Goal: Information Seeking & Learning: Learn about a topic

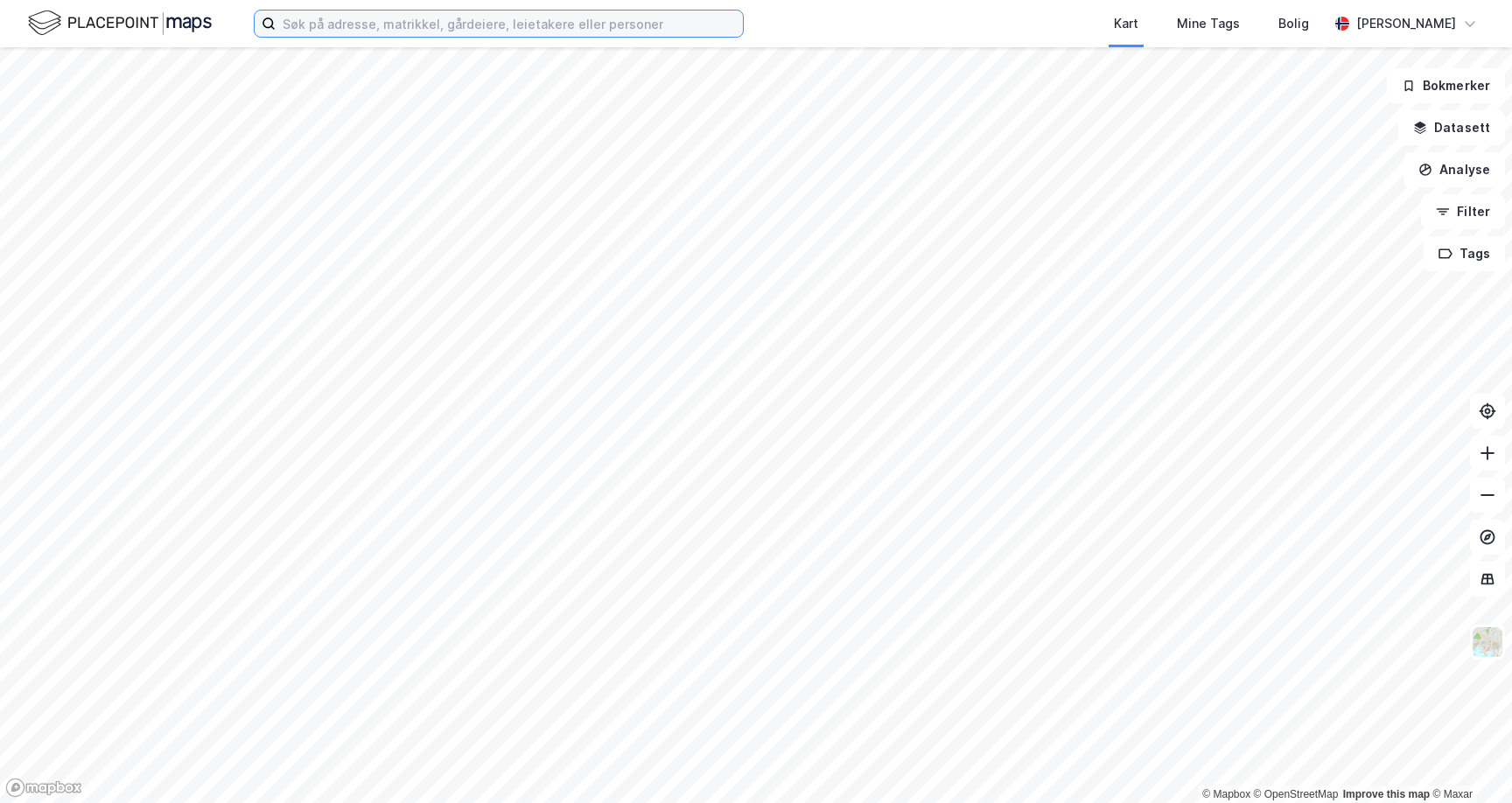
click at [571, 23] on input at bounding box center [509, 24] width 467 height 27
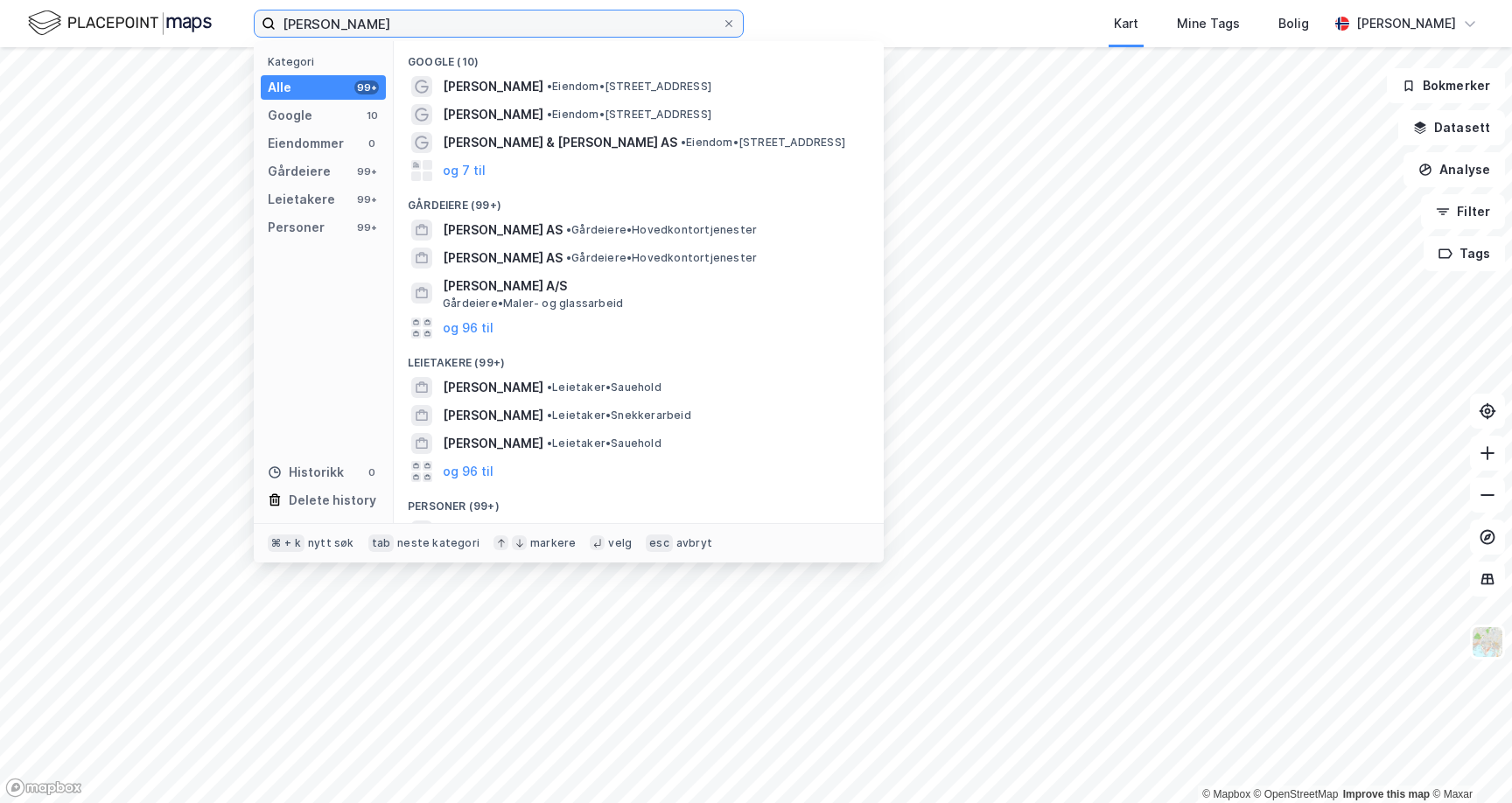
type input "[PERSON_NAME]"
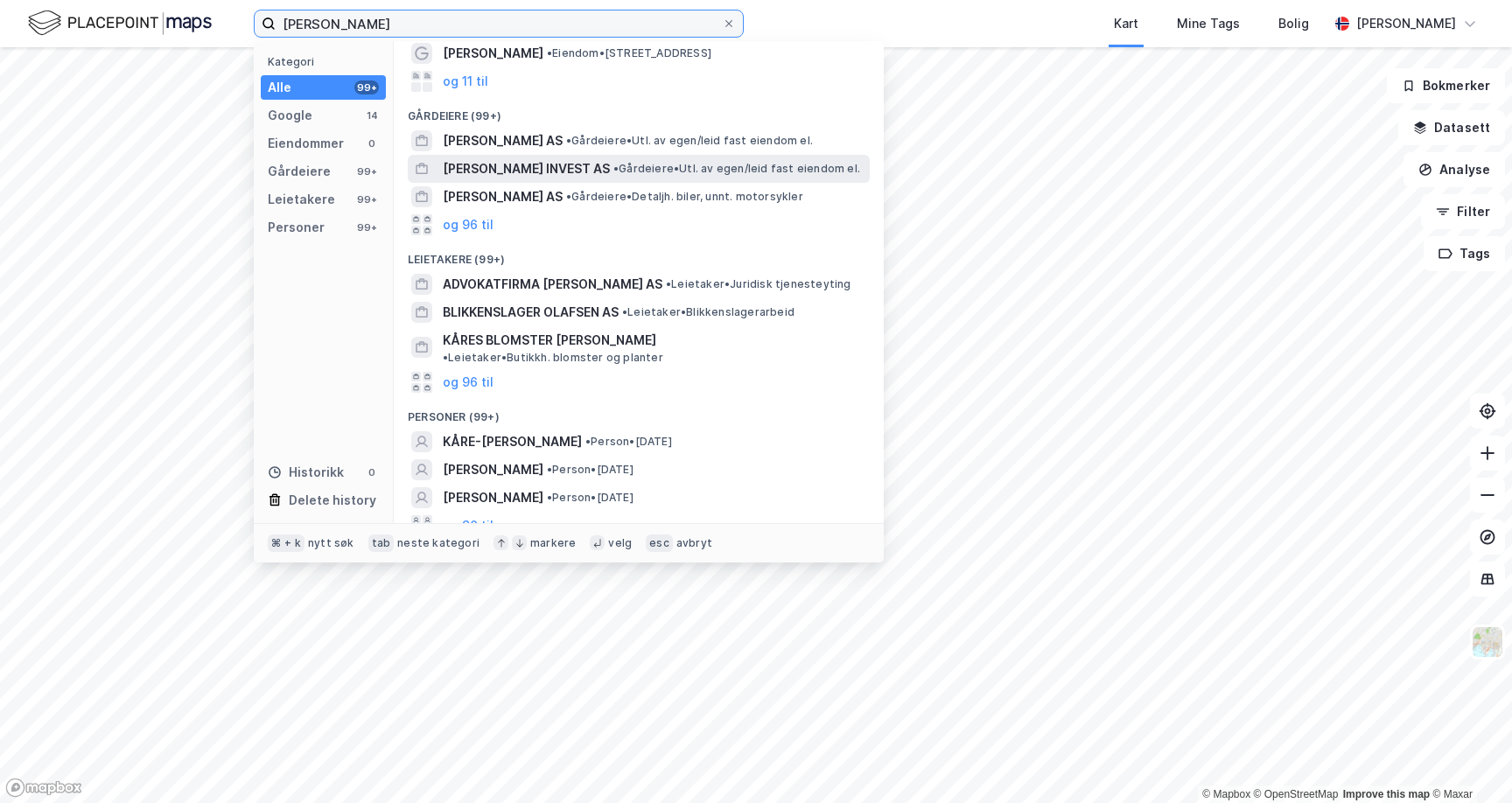
scroll to position [91, 0]
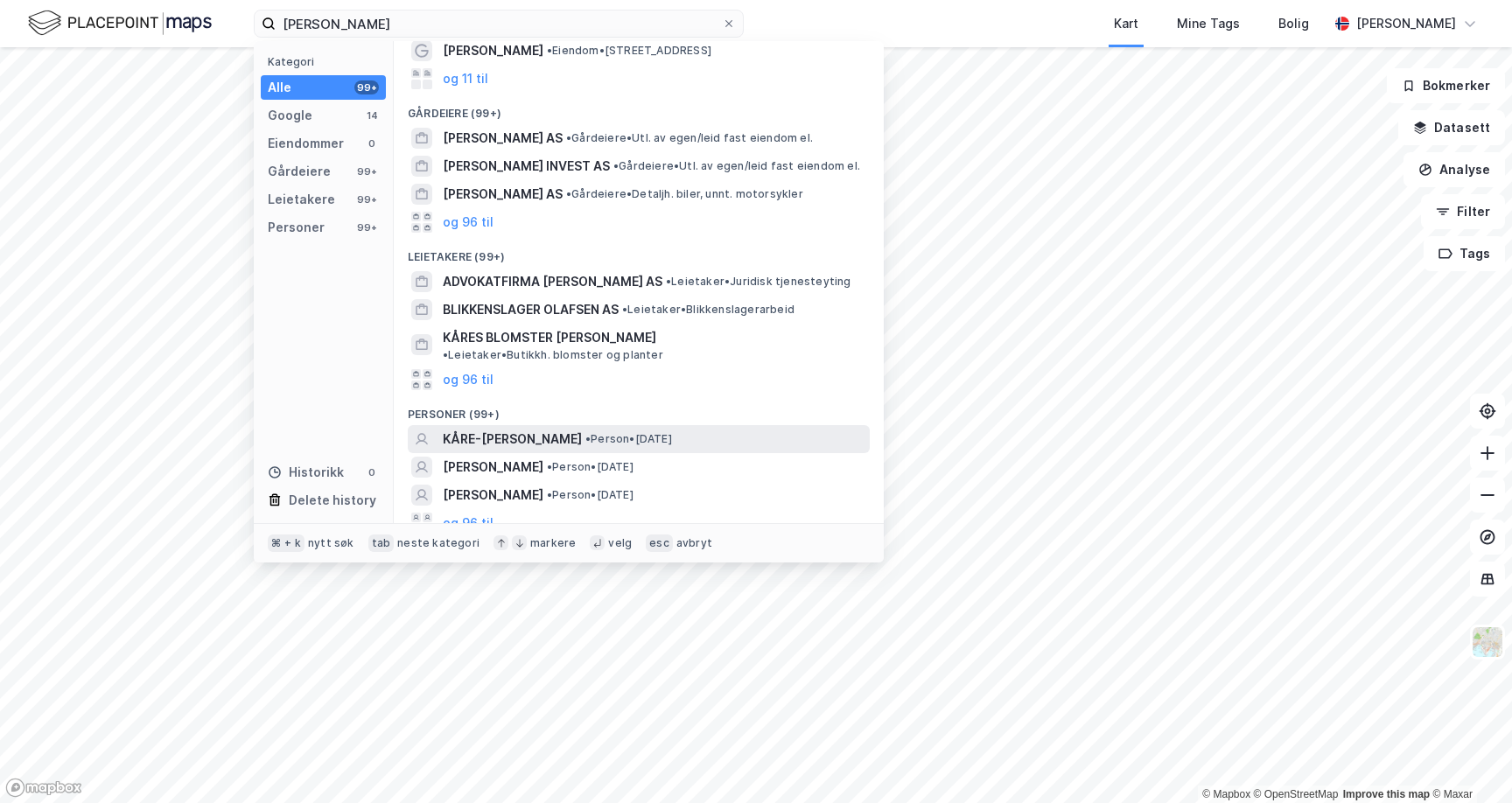
click at [582, 433] on span "KÅRE-[PERSON_NAME]" at bounding box center [513, 440] width 139 height 21
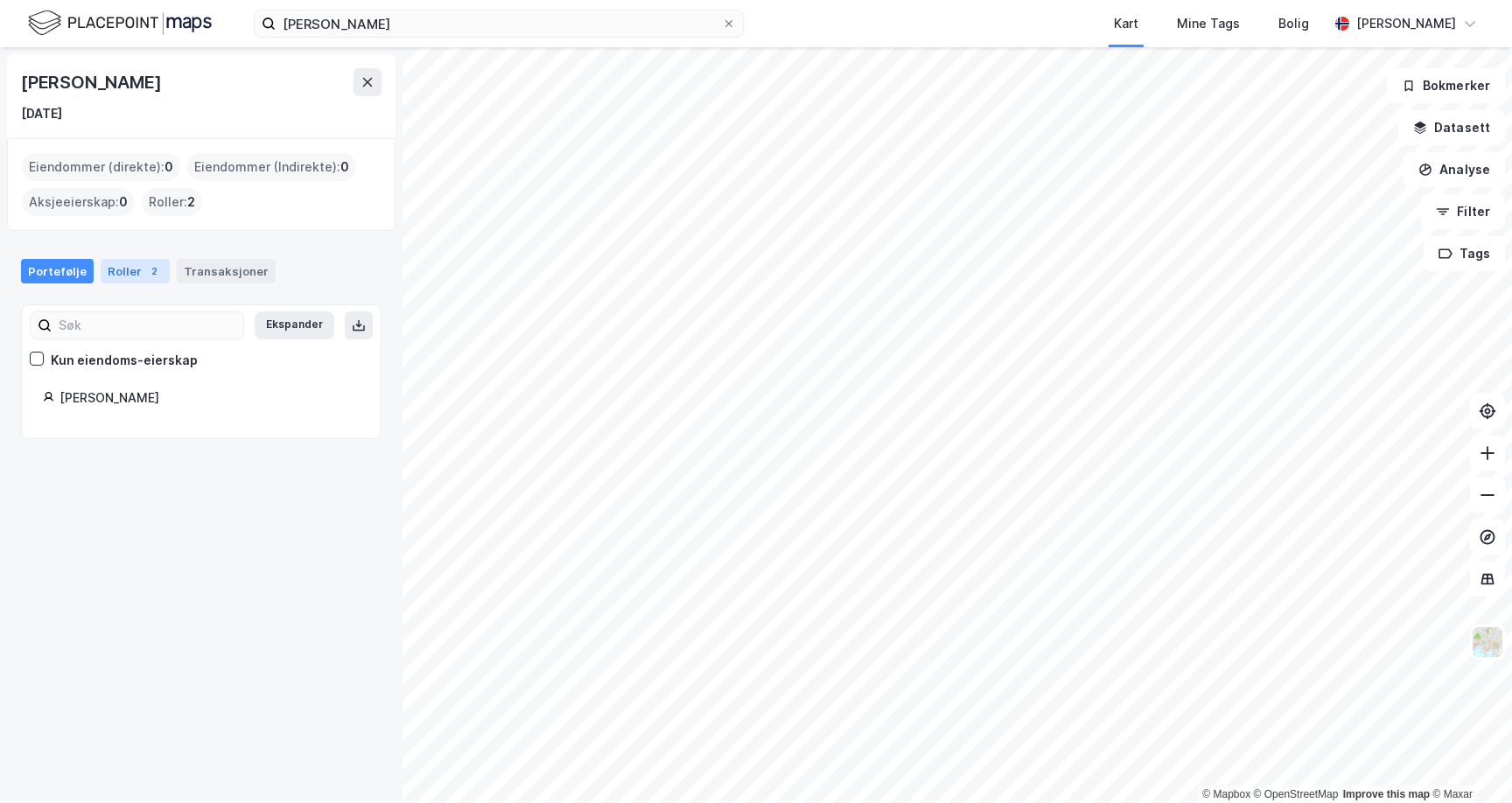
click at [131, 276] on div "Roller 2" at bounding box center [135, 272] width 69 height 25
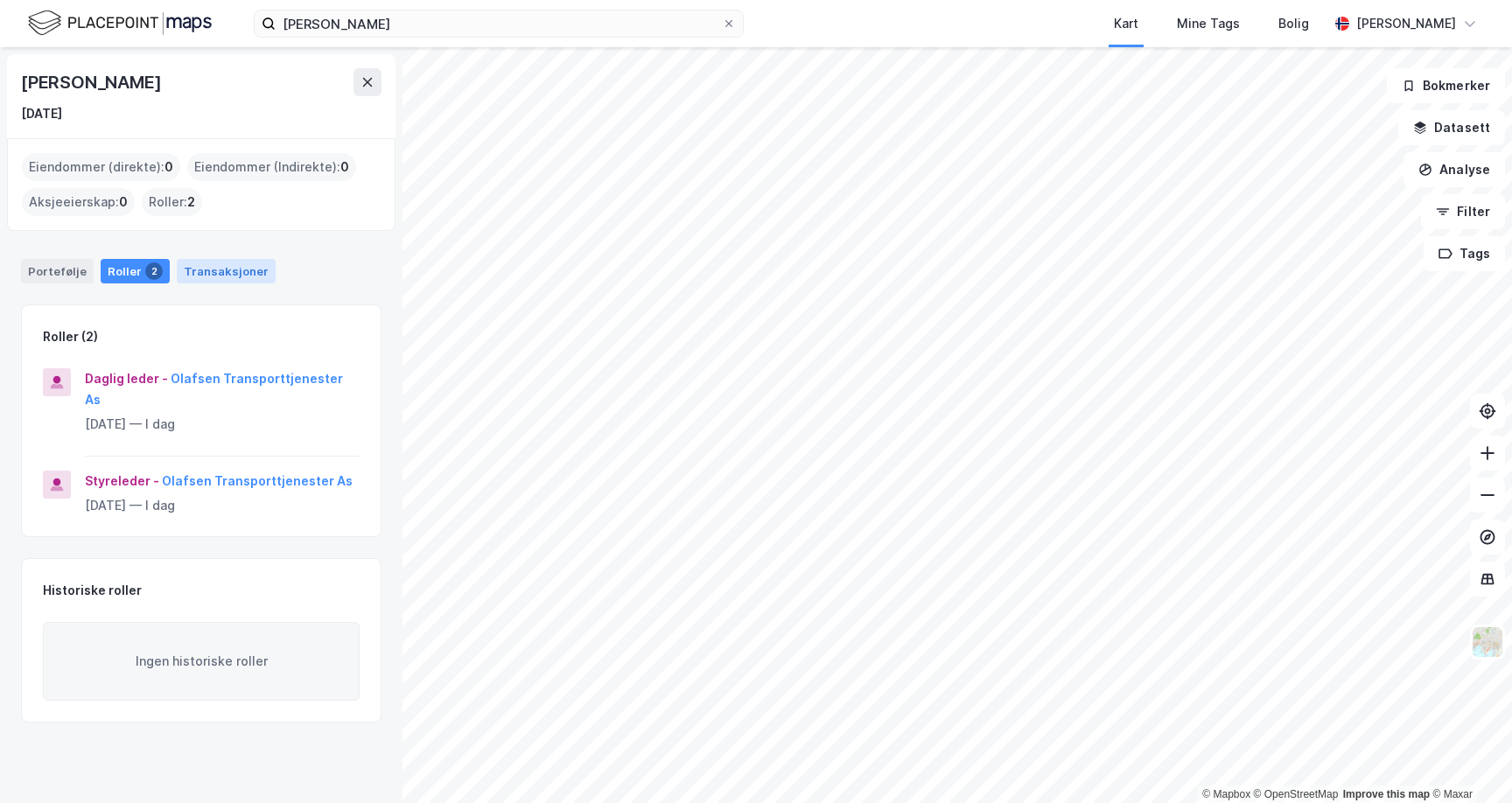
click at [221, 278] on div "Transaksjoner" at bounding box center [226, 272] width 99 height 25
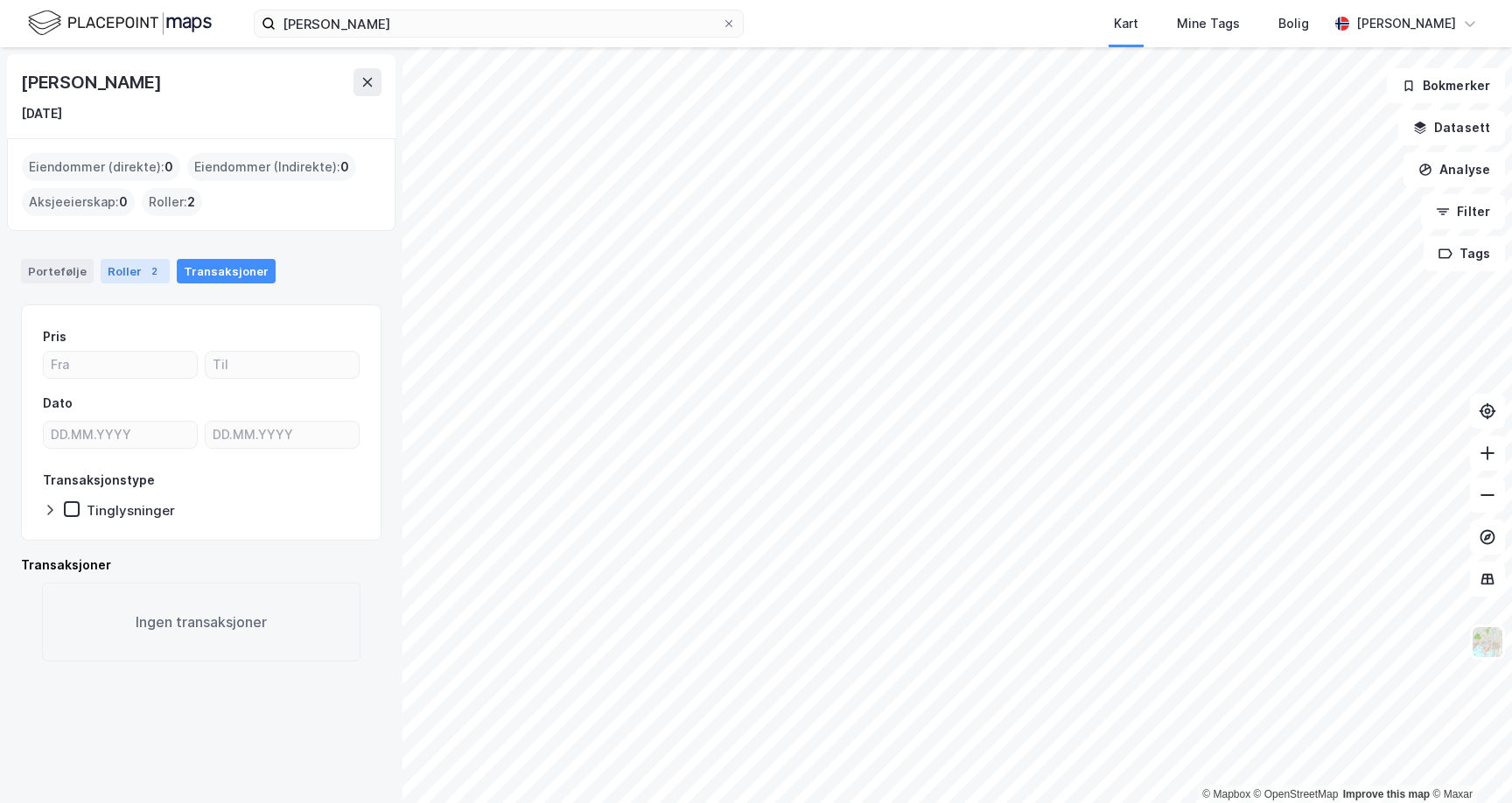
click at [146, 273] on div "2" at bounding box center [155, 272] width 18 height 18
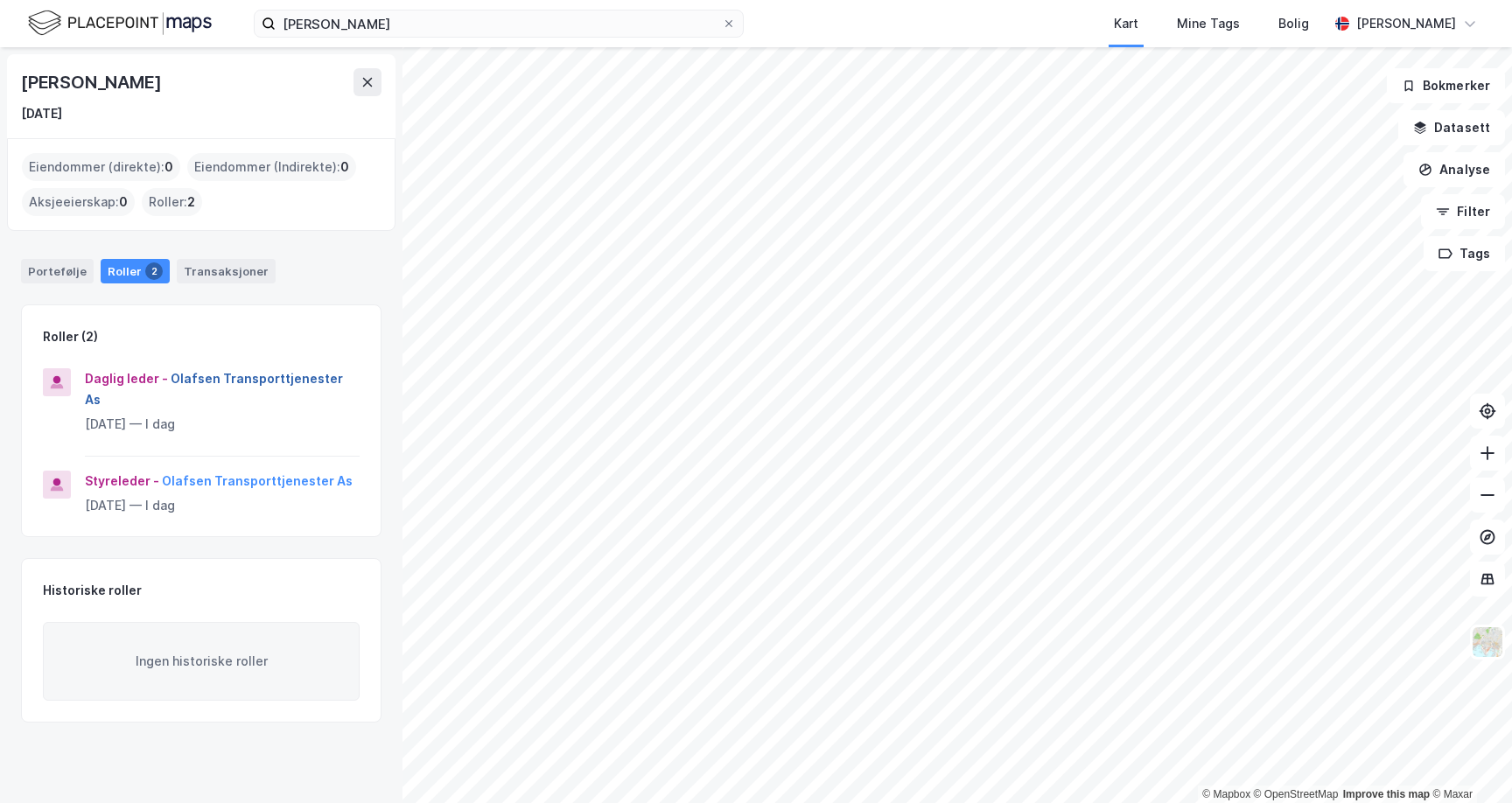
click at [0, 0] on button "Olafsen Transporttjenester As" at bounding box center [0, 0] width 0 height 0
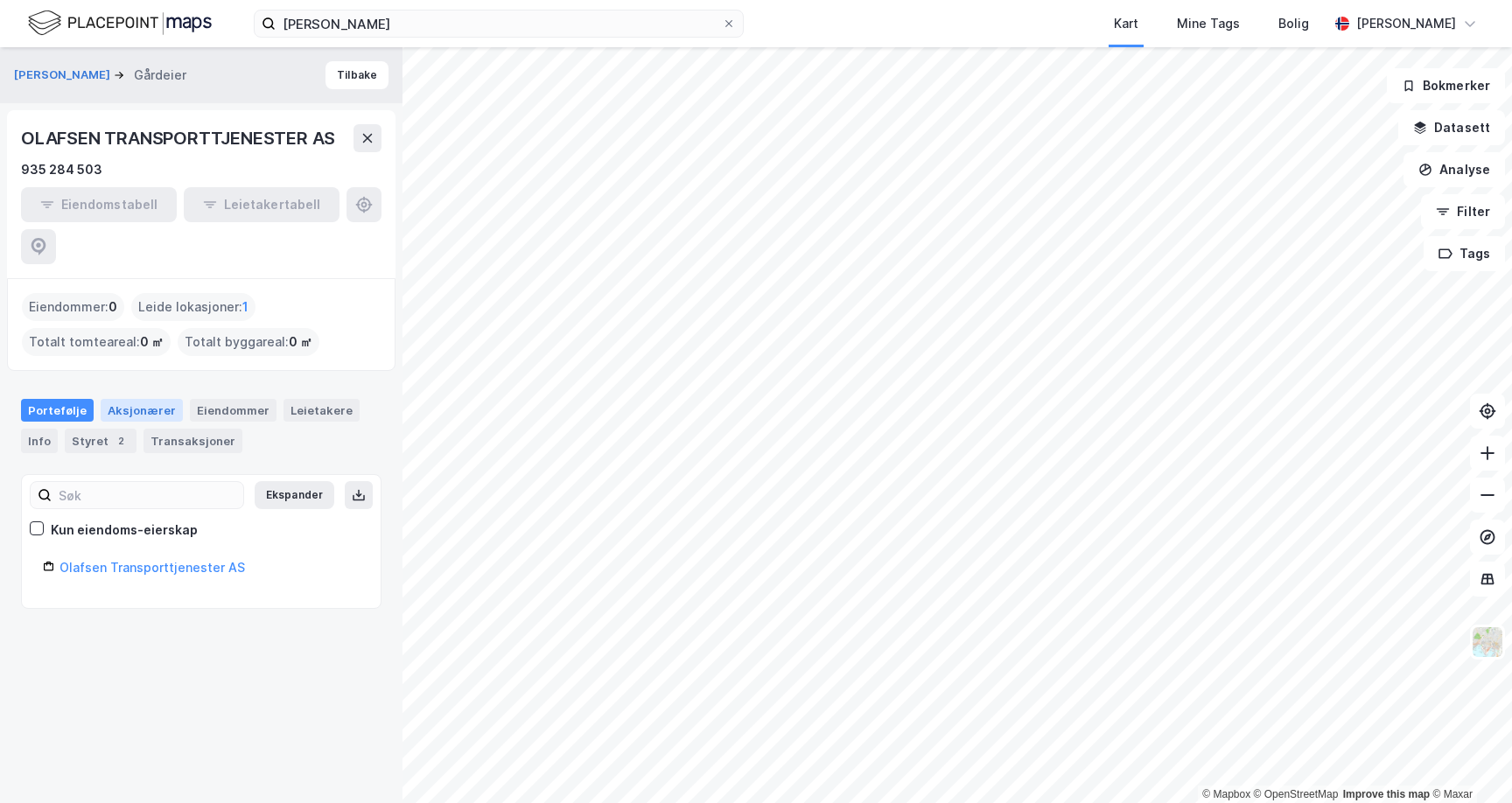
click at [158, 399] on div "Aksjonærer" at bounding box center [141, 410] width 83 height 23
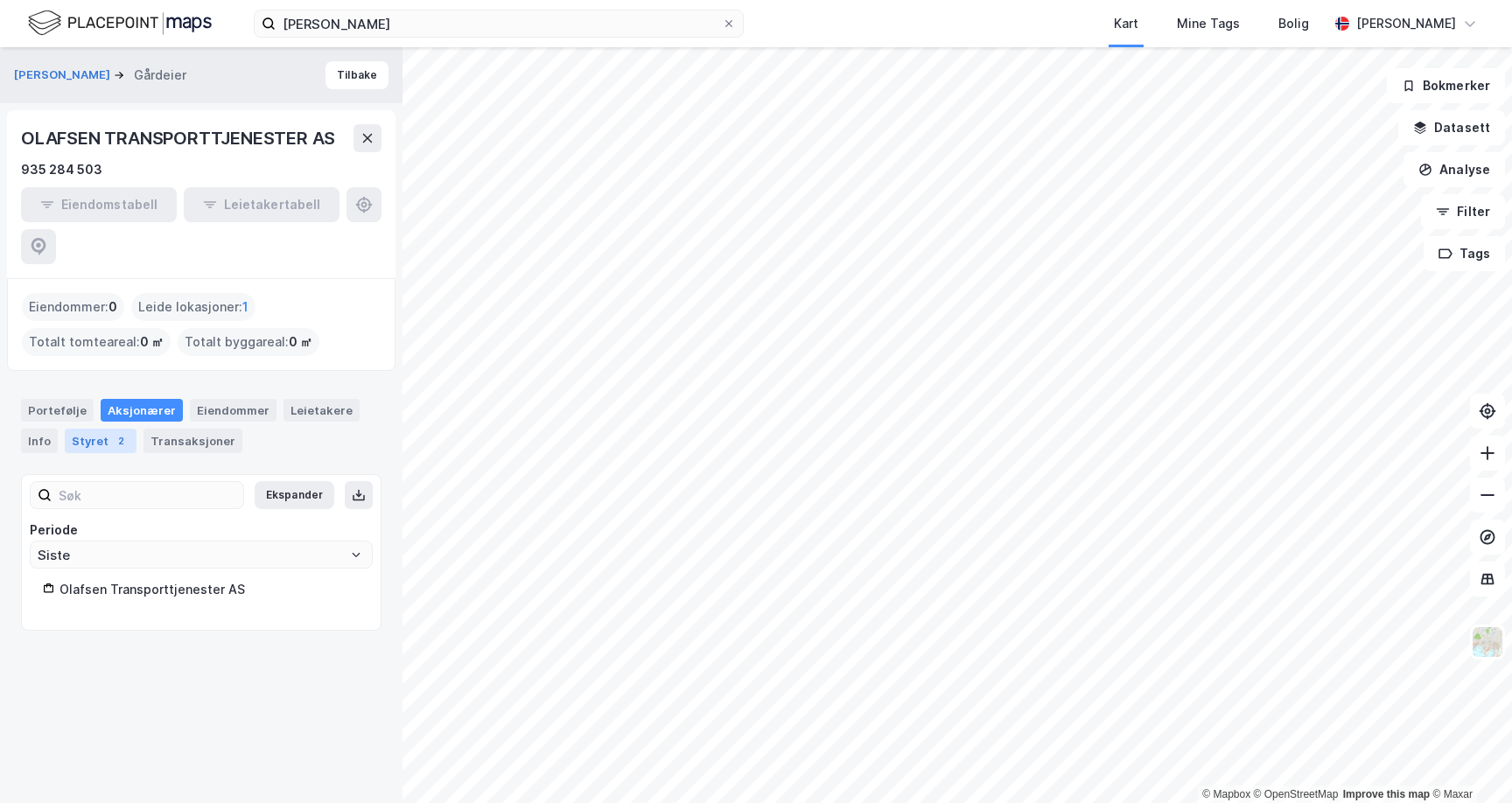
click at [99, 429] on div "Styret 2" at bounding box center [100, 441] width 72 height 25
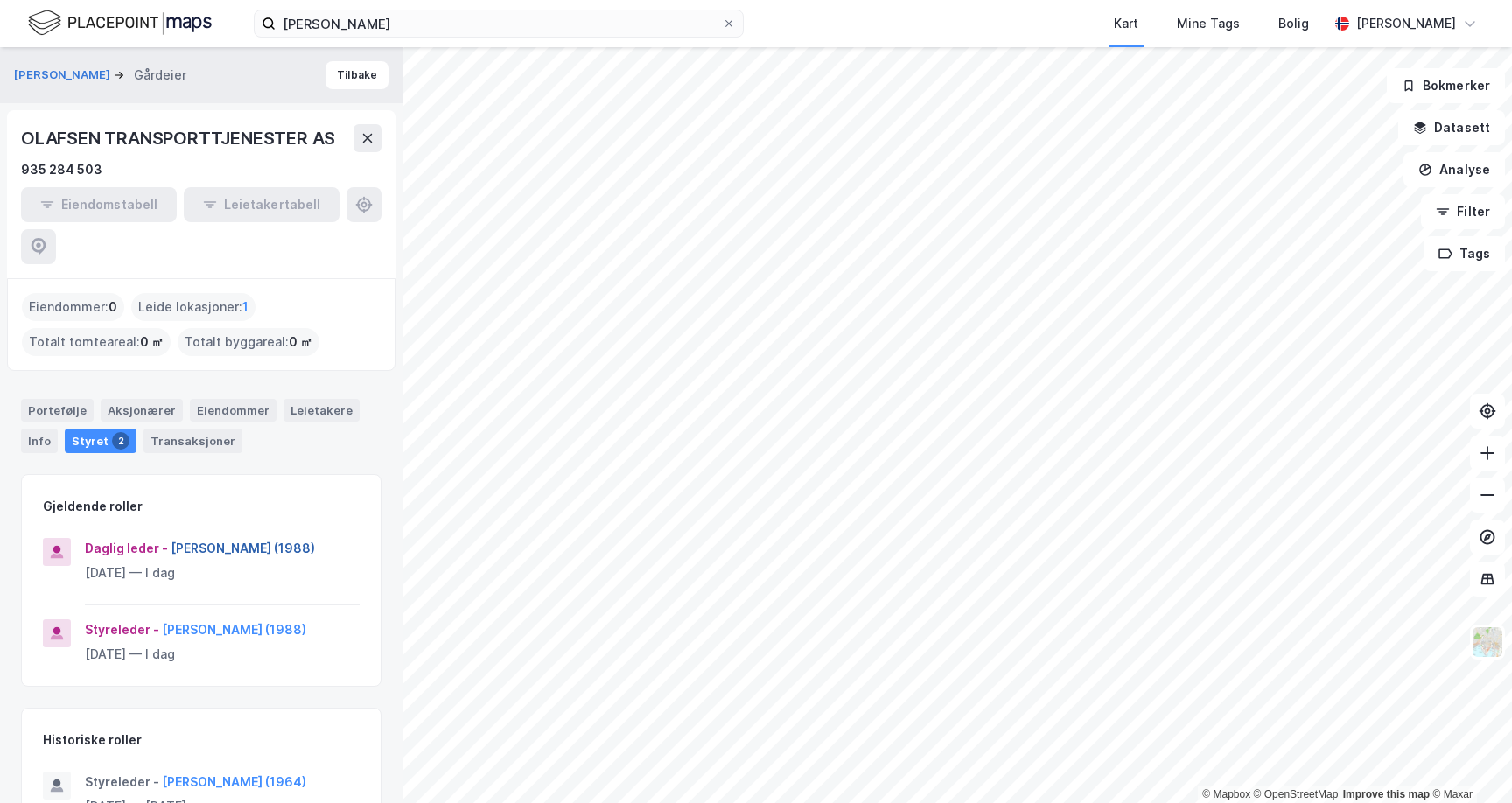
scroll to position [14, 0]
